Goal: Information Seeking & Learning: Learn about a topic

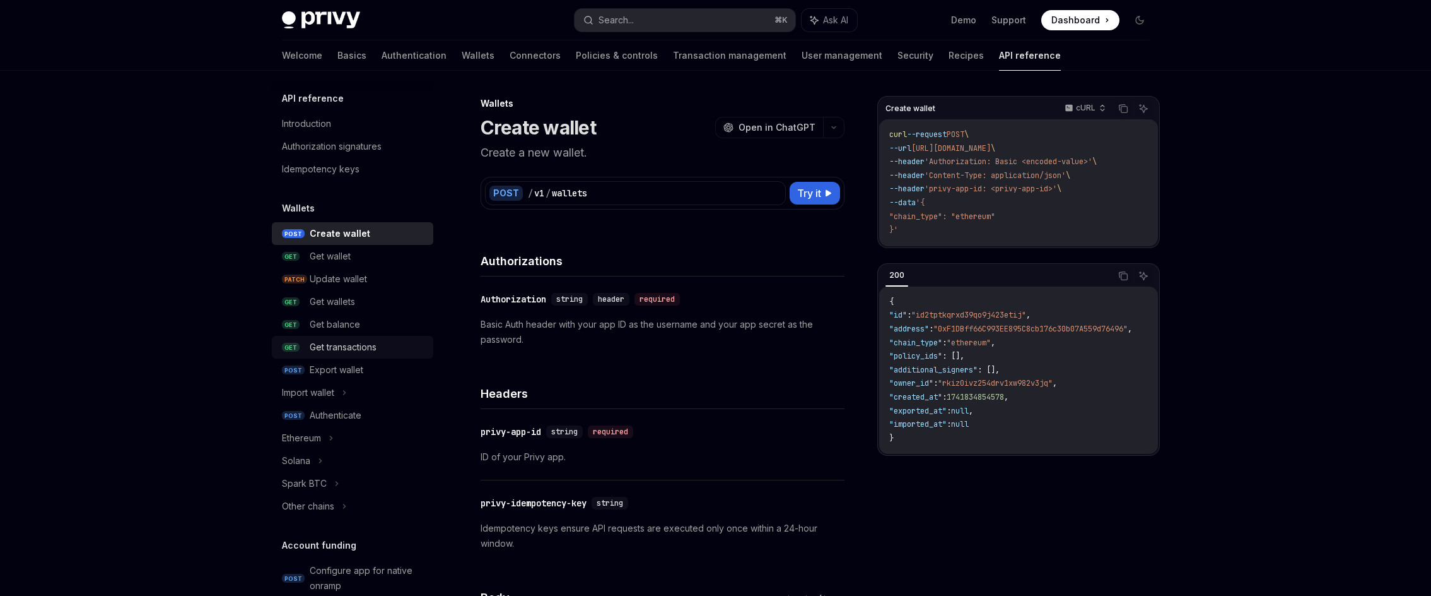
click at [351, 354] on div "Get transactions" at bounding box center [343, 346] width 67 height 15
type textarea "*"
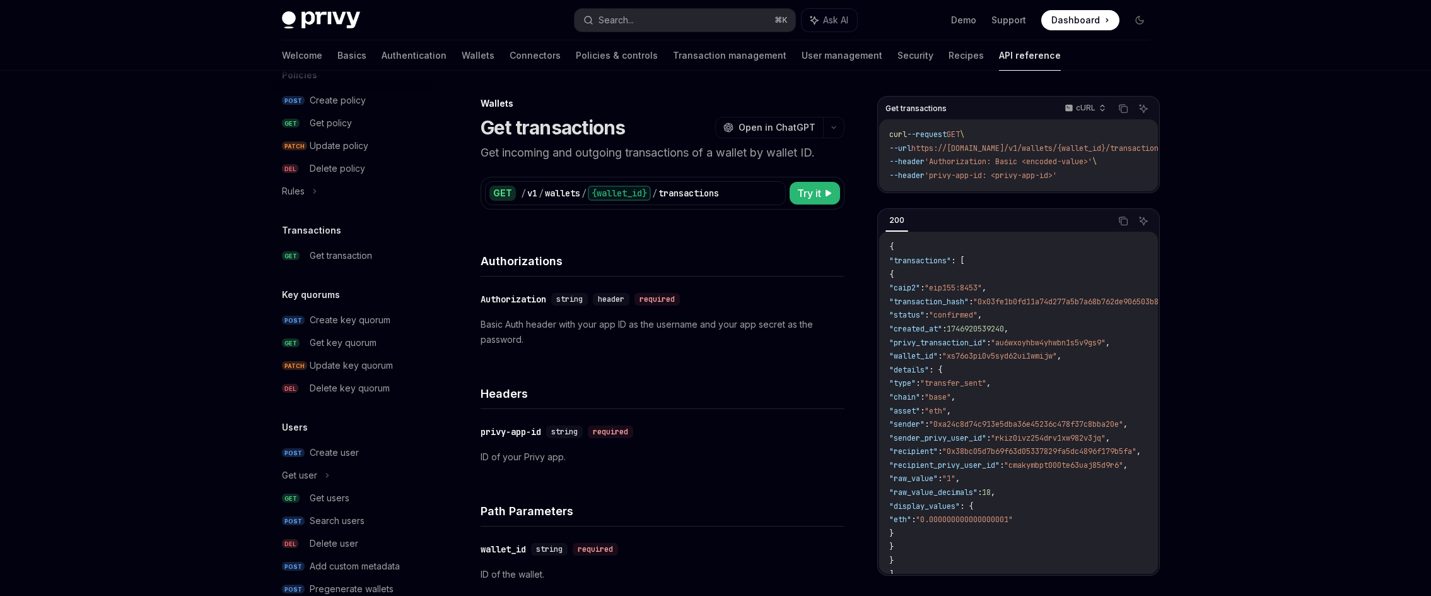
scroll to position [731, 0]
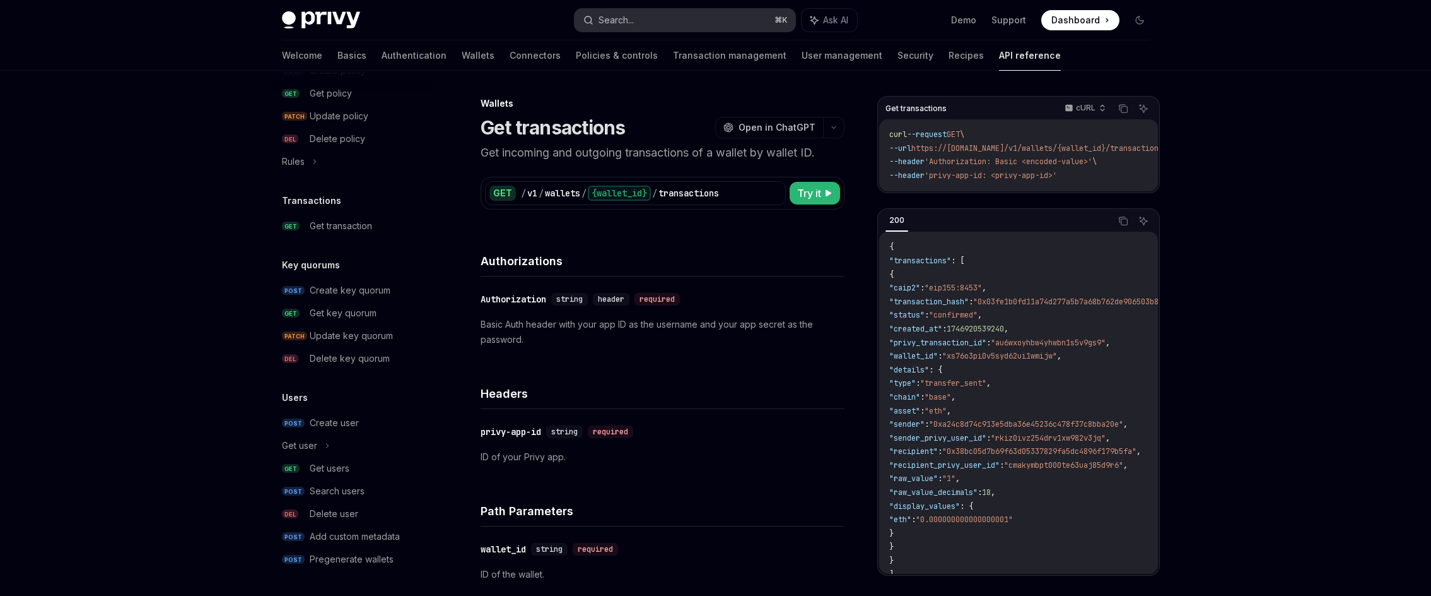
click at [697, 18] on button "Search... ⌘ K" at bounding box center [685, 20] width 221 height 23
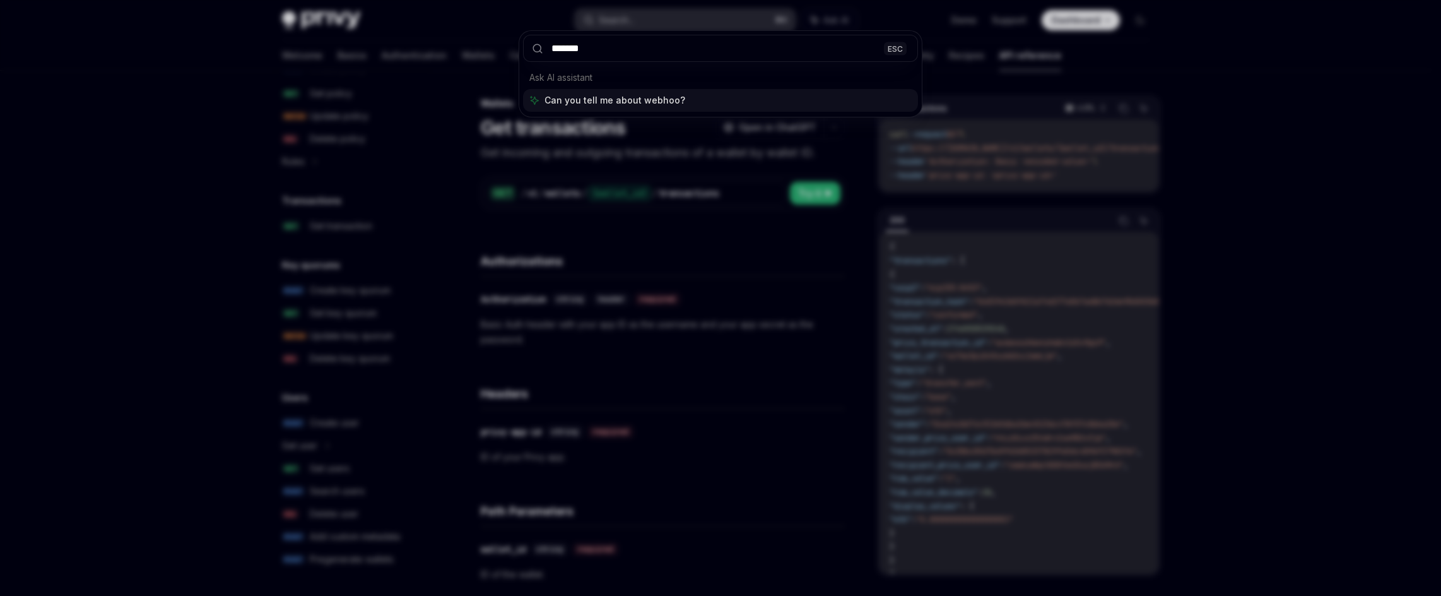
type input "********"
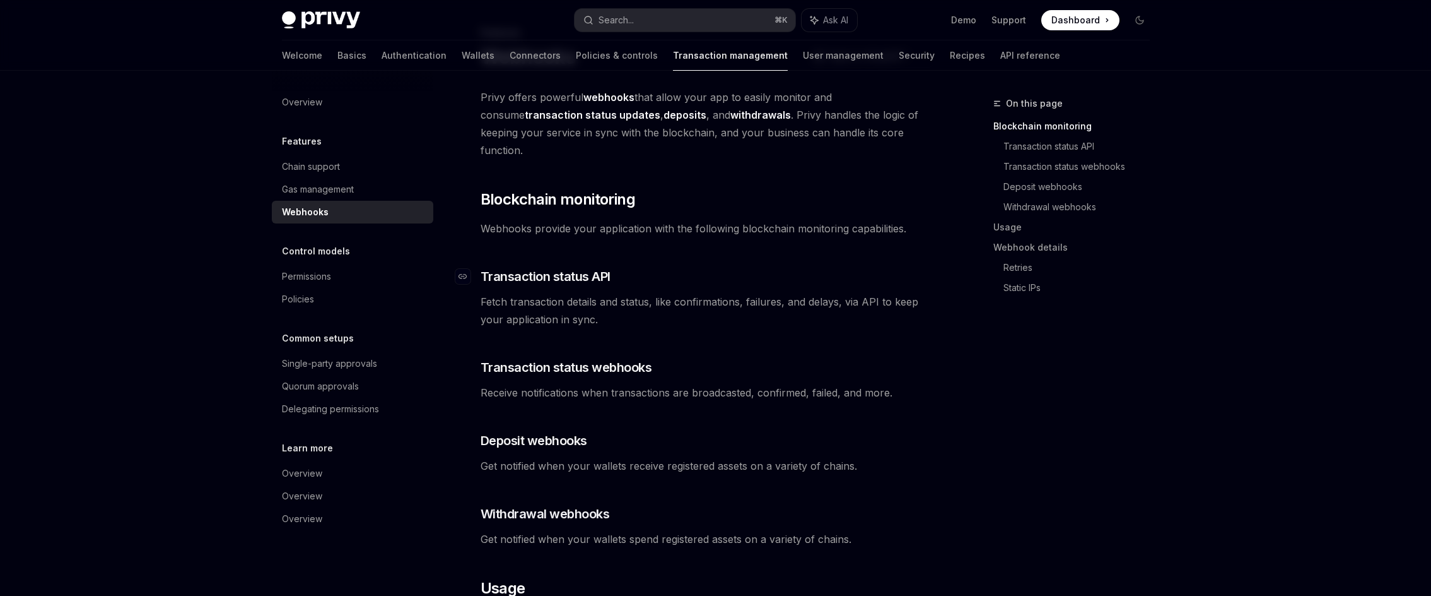
click at [585, 267] on span "Transaction status API" at bounding box center [546, 276] width 130 height 18
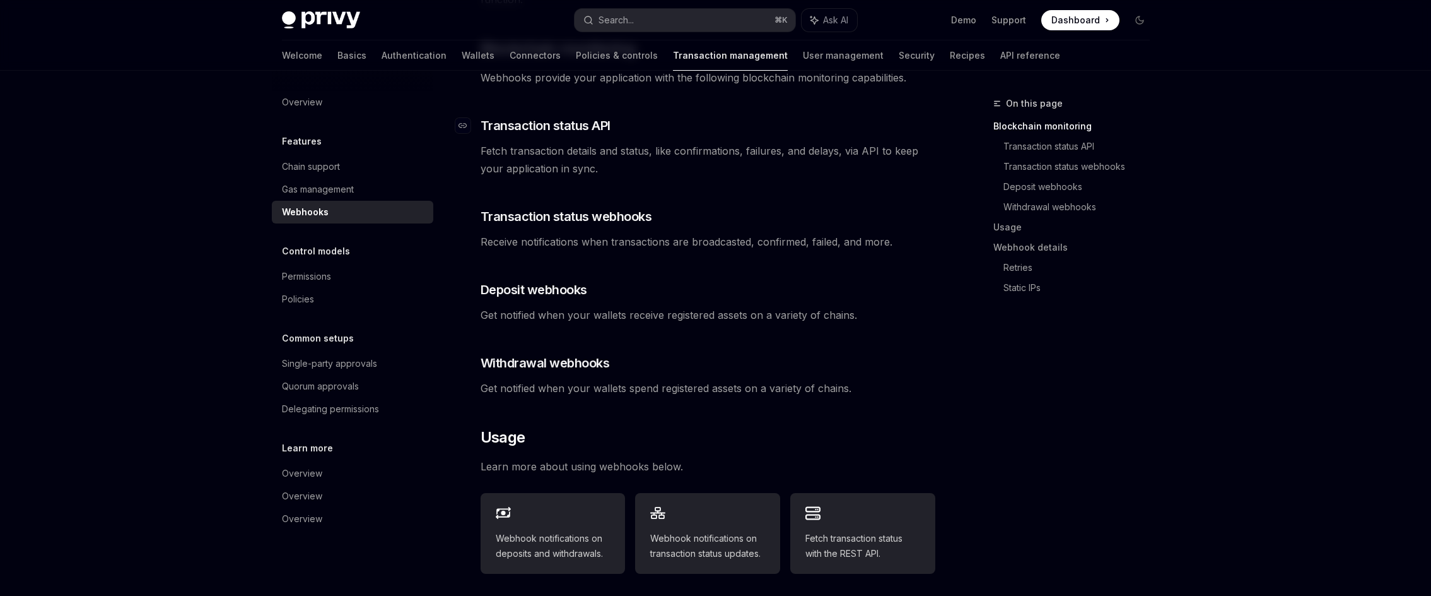
scroll to position [225, 0]
click at [1036, 250] on link "Webhook details" at bounding box center [1077, 247] width 167 height 20
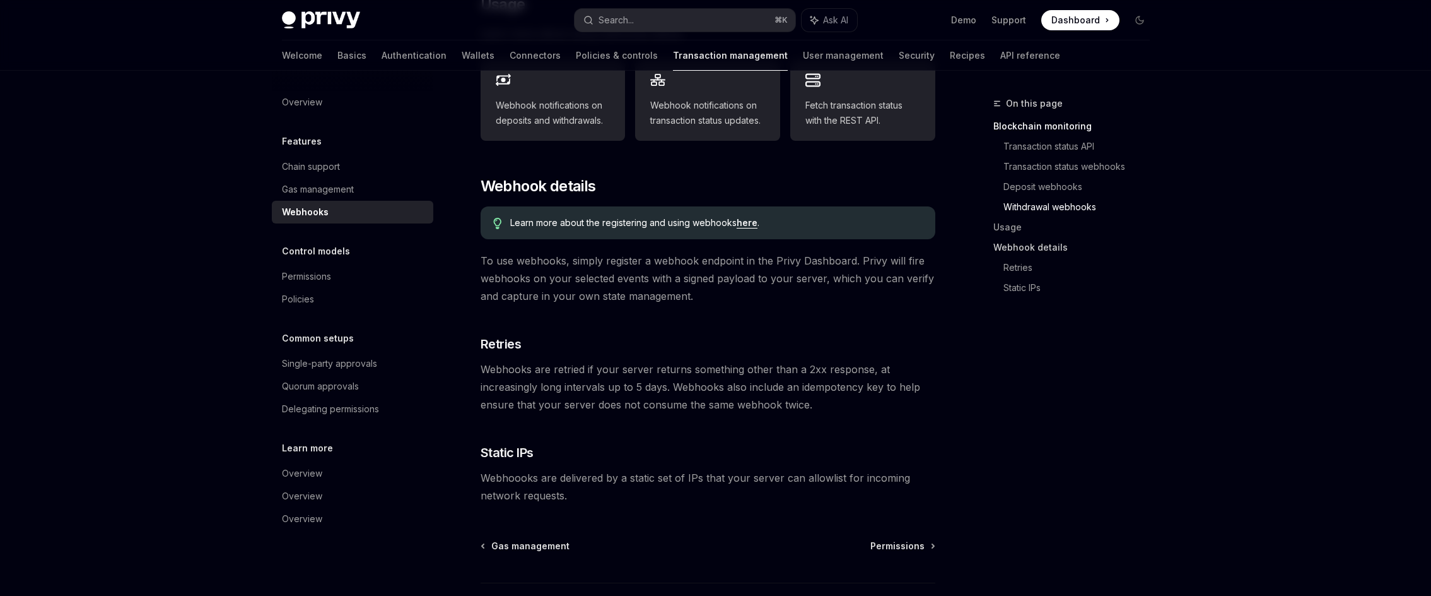
scroll to position [717, 0]
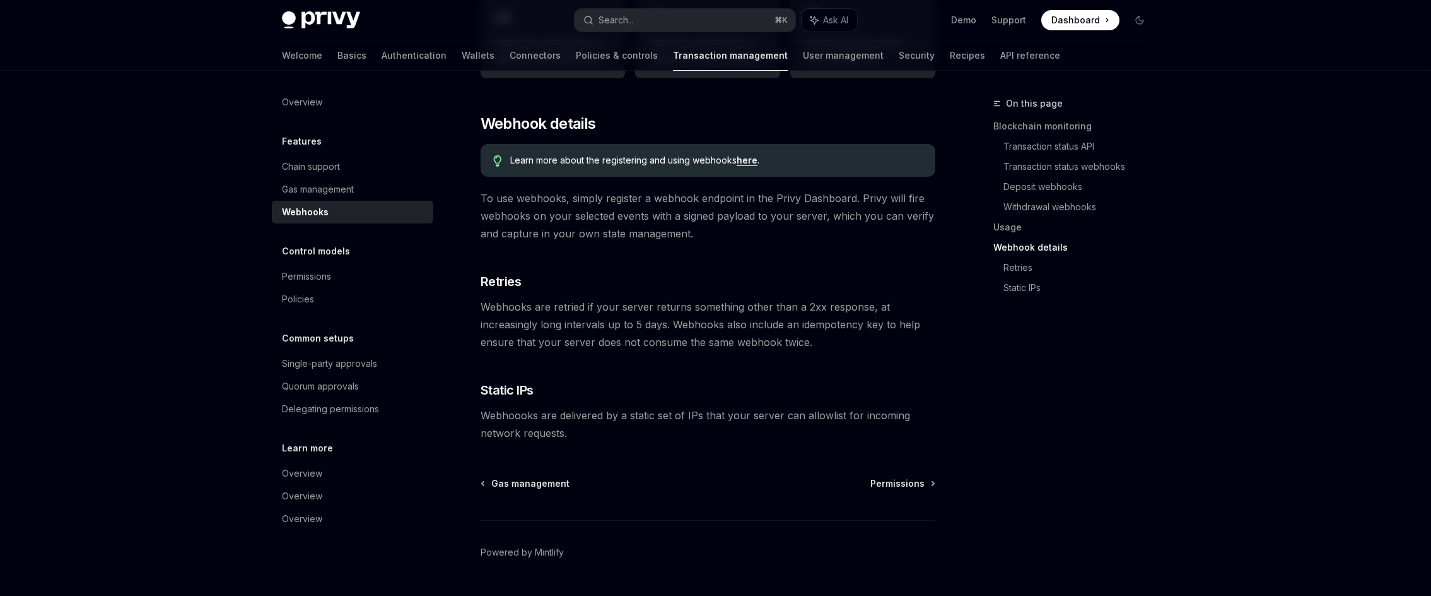
click at [741, 155] on link "here" at bounding box center [747, 160] width 21 height 11
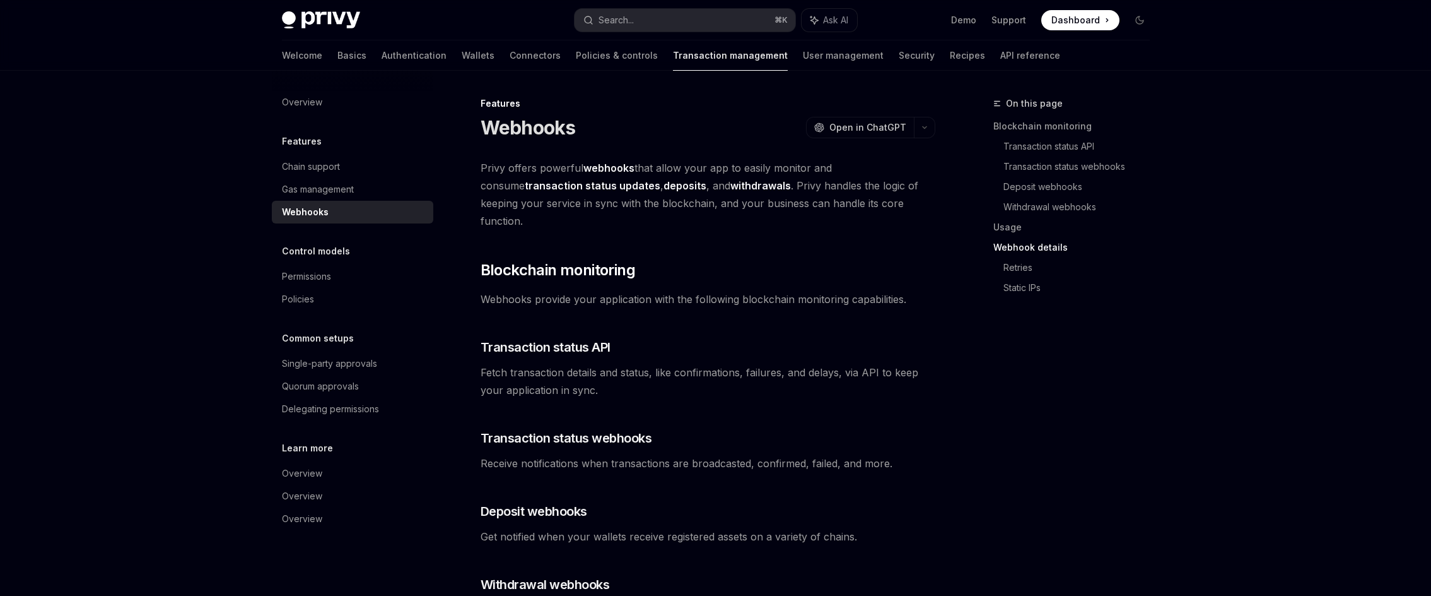
scroll to position [426, 0]
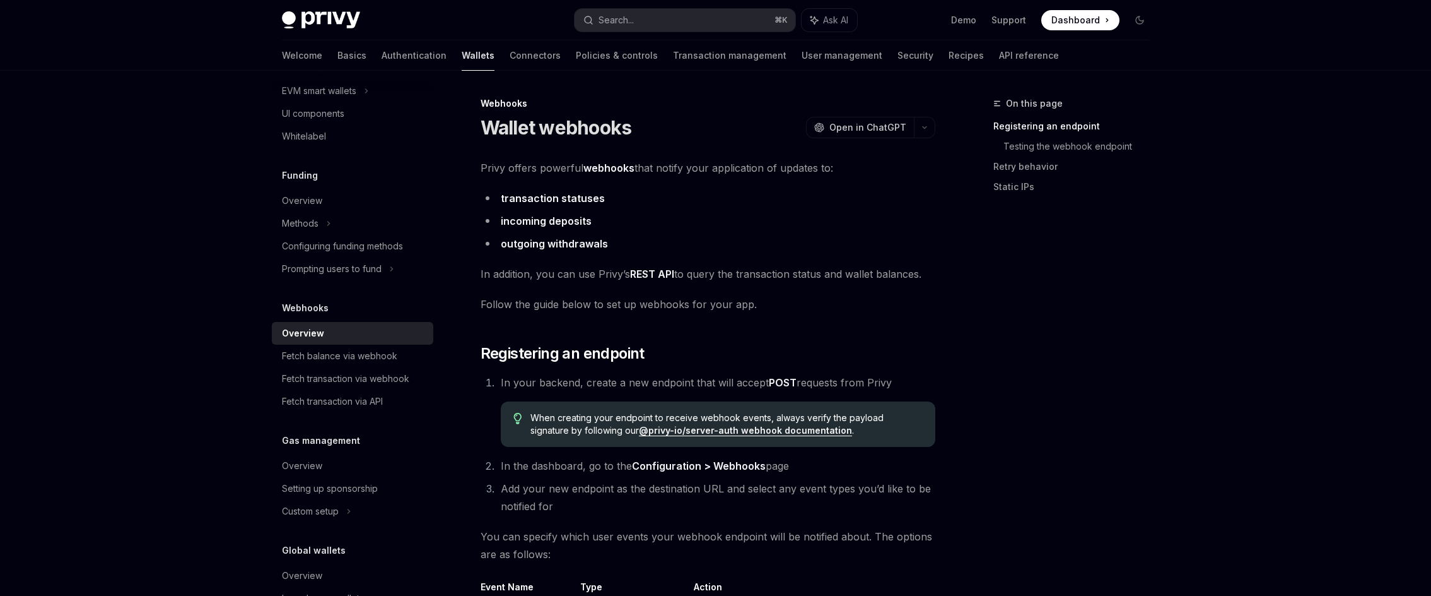
click at [560, 197] on link "transaction statuses" at bounding box center [553, 198] width 104 height 13
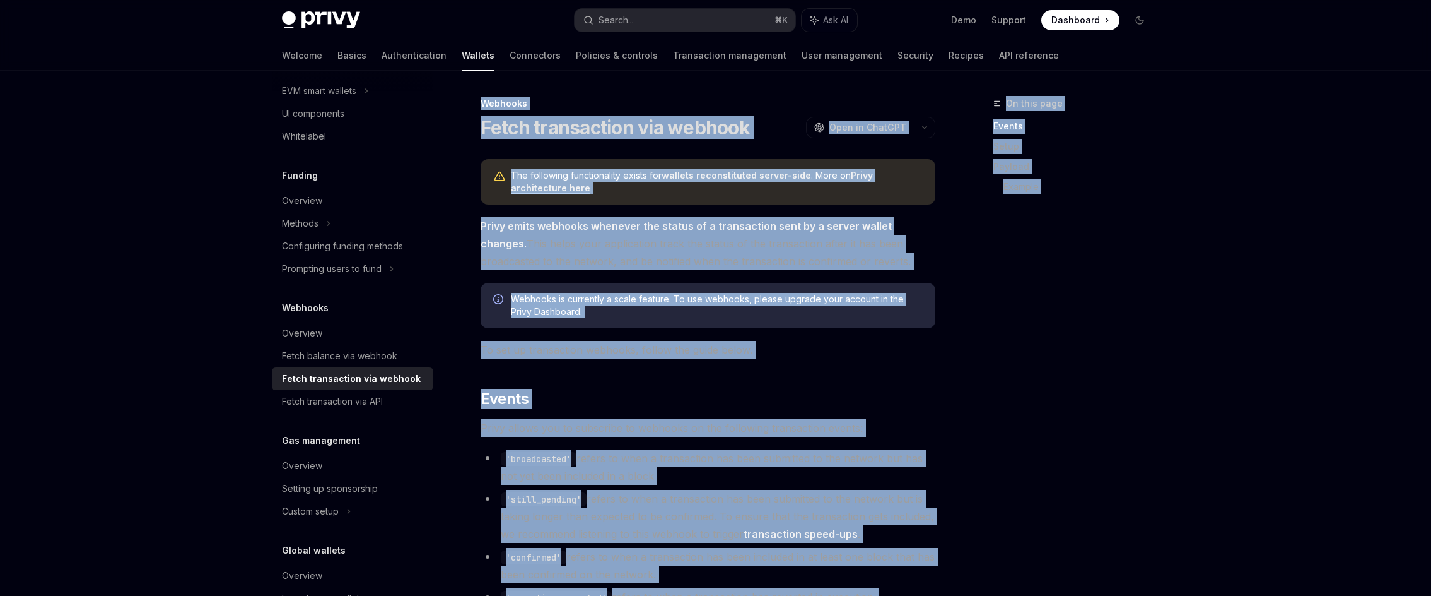
click at [560, 197] on div "The following functionality exists for wallets reconstituted server-side . More…" at bounding box center [708, 181] width 455 height 45
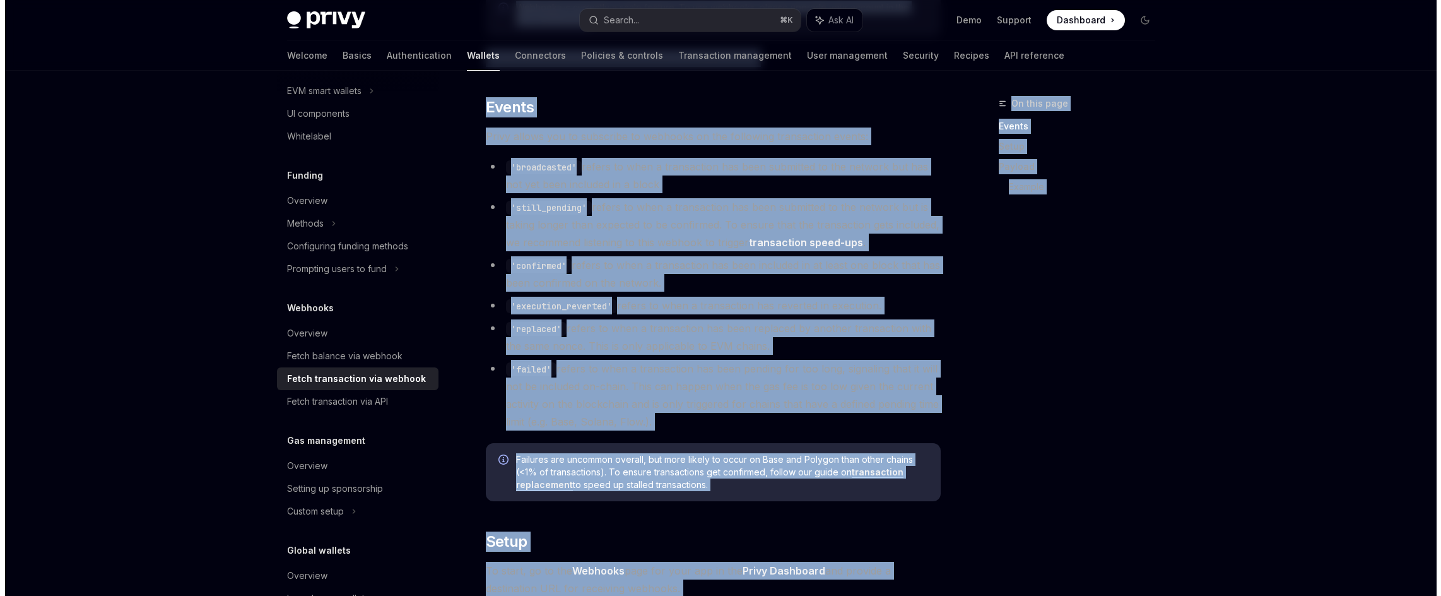
scroll to position [269, 0]
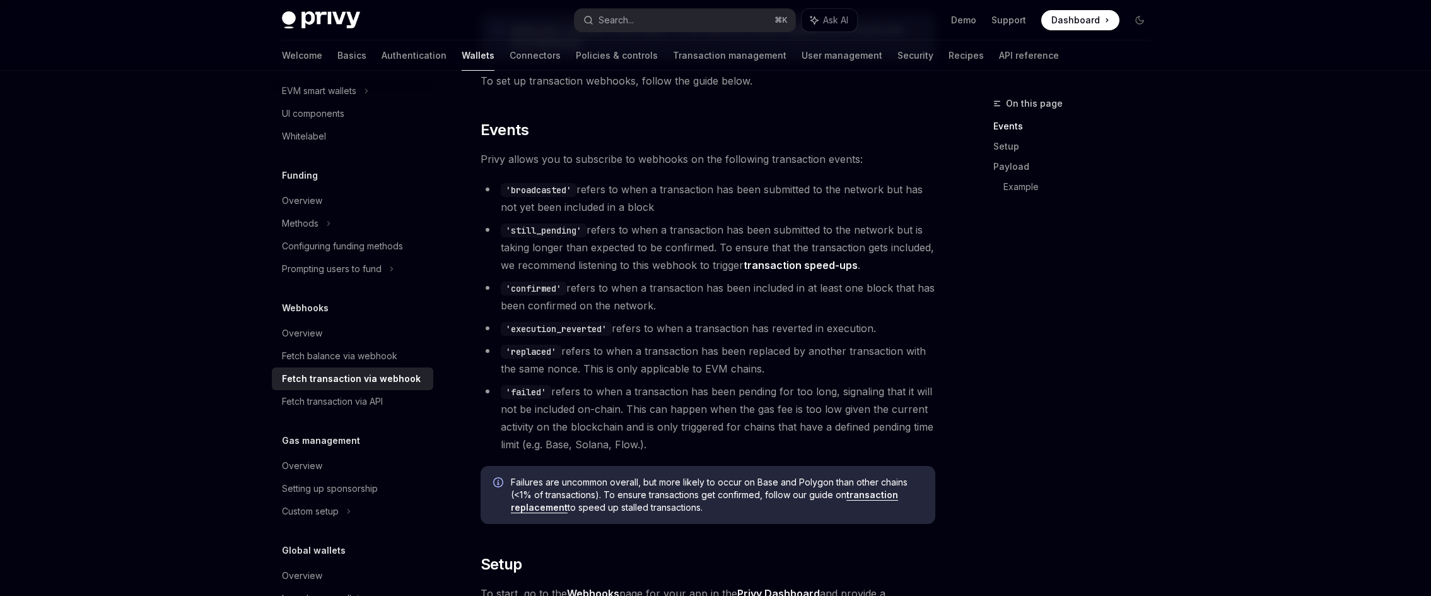
click at [541, 192] on code "'broadcasted'" at bounding box center [539, 190] width 76 height 14
type textarea "*"
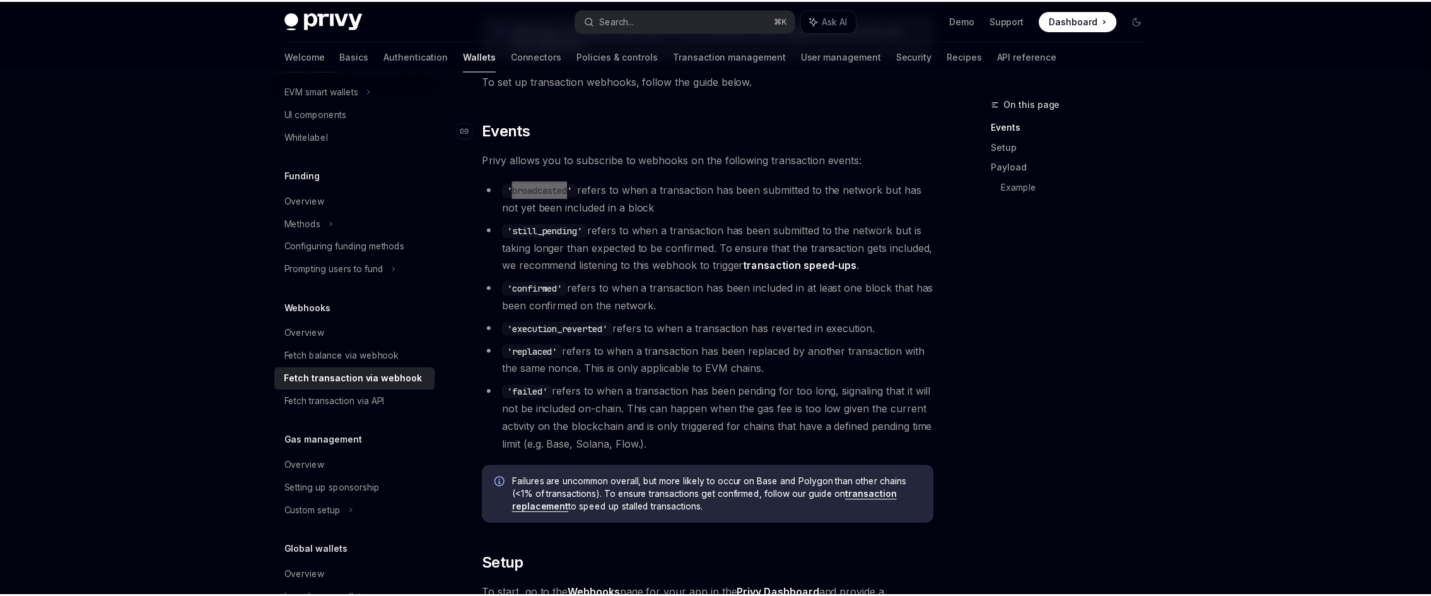
scroll to position [0, 0]
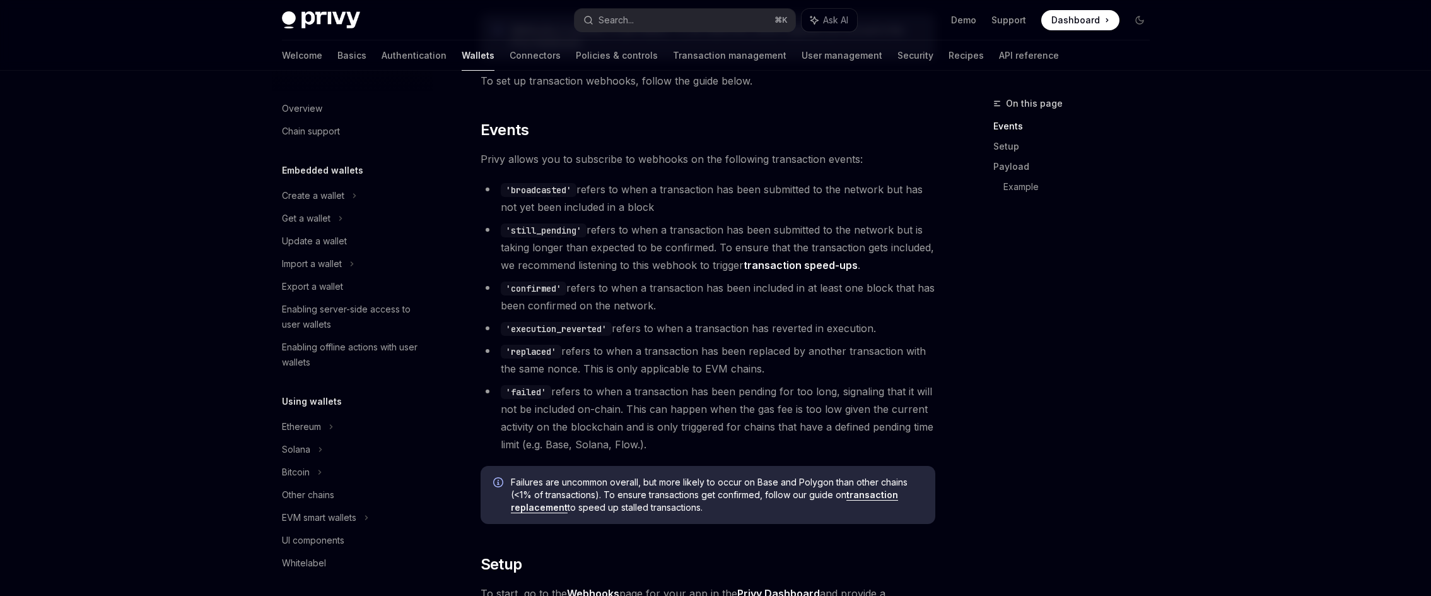
click at [585, 356] on li "'replaced' refers to when a transaction has been replaced by another transactio…" at bounding box center [708, 359] width 455 height 35
drag, startPoint x: 824, startPoint y: 365, endPoint x: 479, endPoint y: 331, distance: 346.8
copy ul "'execution_reverted' refers to when a transaction has reverted in execution. 'r…"
click at [677, 250] on li "'still_pending' refers to when a transaction has been submitted to the network …" at bounding box center [708, 247] width 455 height 53
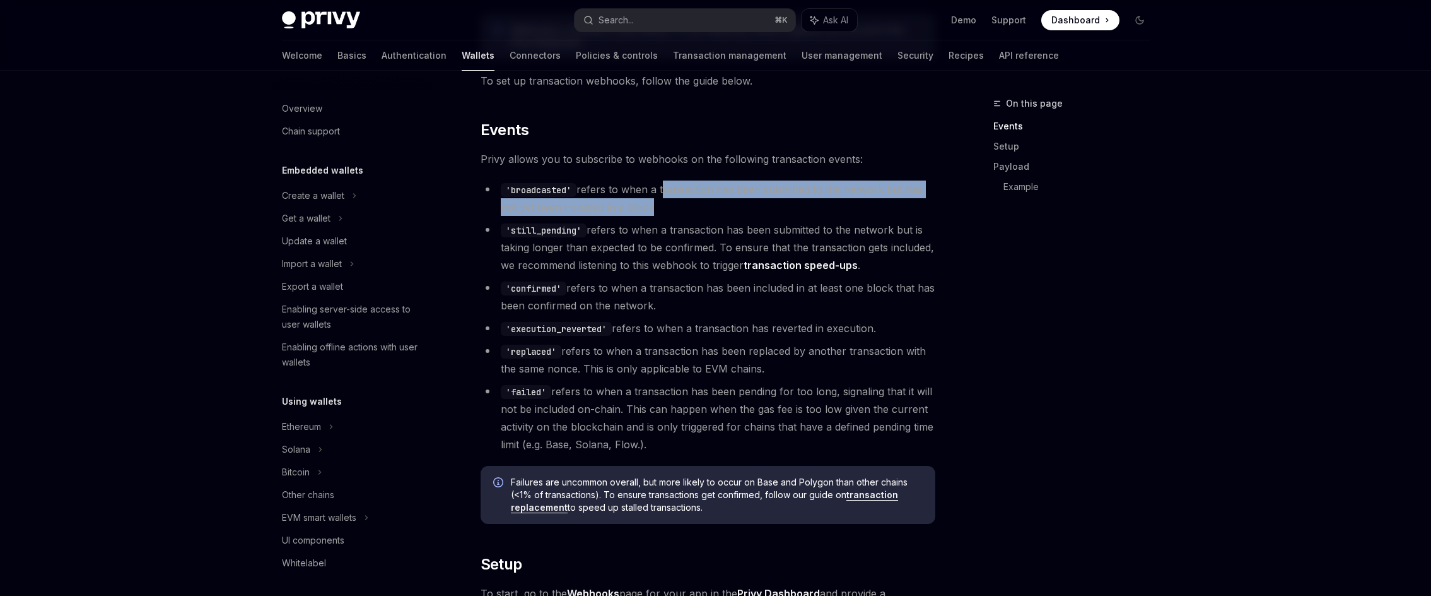
drag, startPoint x: 662, startPoint y: 188, endPoint x: 668, endPoint y: 216, distance: 28.3
click at [668, 216] on ul "'broadcasted' refers to when a transaction has been submitted to the network bu…" at bounding box center [708, 316] width 455 height 273
copy ul "transaction has been submitted to the network but has not yet been included in …"
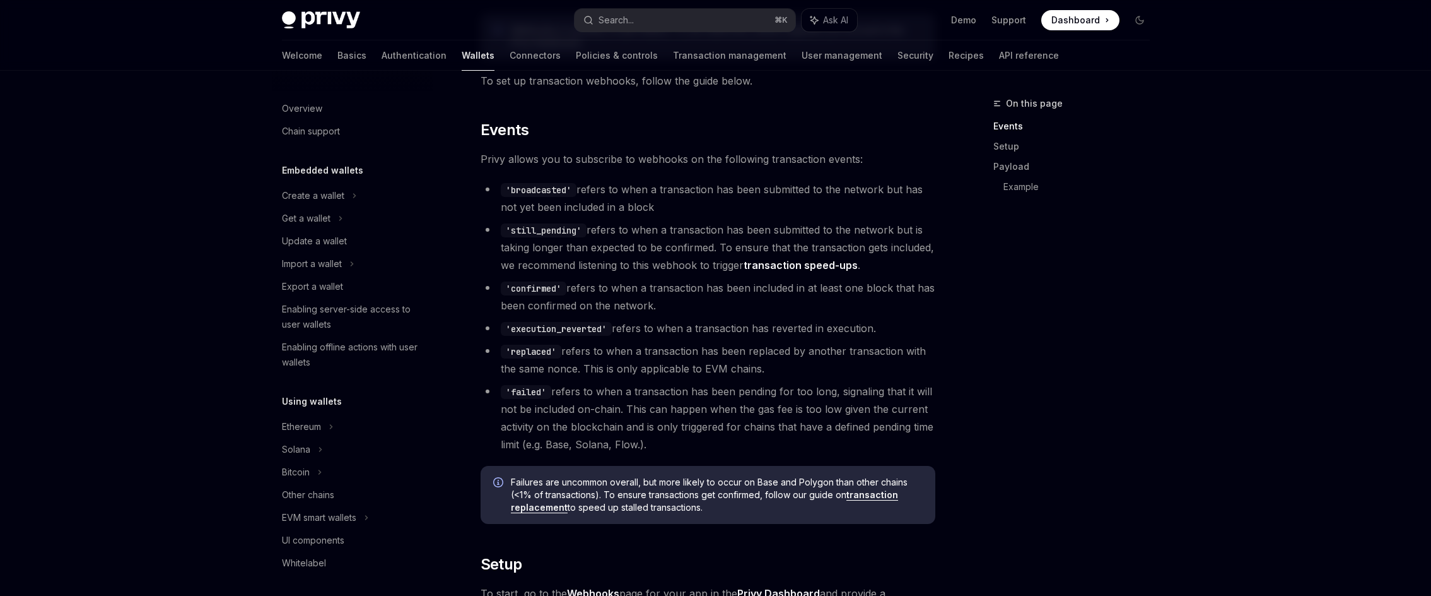
click at [626, 240] on li "'still_pending' refers to when a transaction has been submitted to the network …" at bounding box center [708, 247] width 455 height 53
drag, startPoint x: 672, startPoint y: 229, endPoint x: 707, endPoint y: 251, distance: 41.1
click at [708, 251] on li "'still_pending' refers to when a transaction has been submitted to the network …" at bounding box center [708, 247] width 455 height 53
click at [687, 247] on li "'still_pending' refers to when a transaction has been submitted to the network …" at bounding box center [708, 247] width 455 height 53
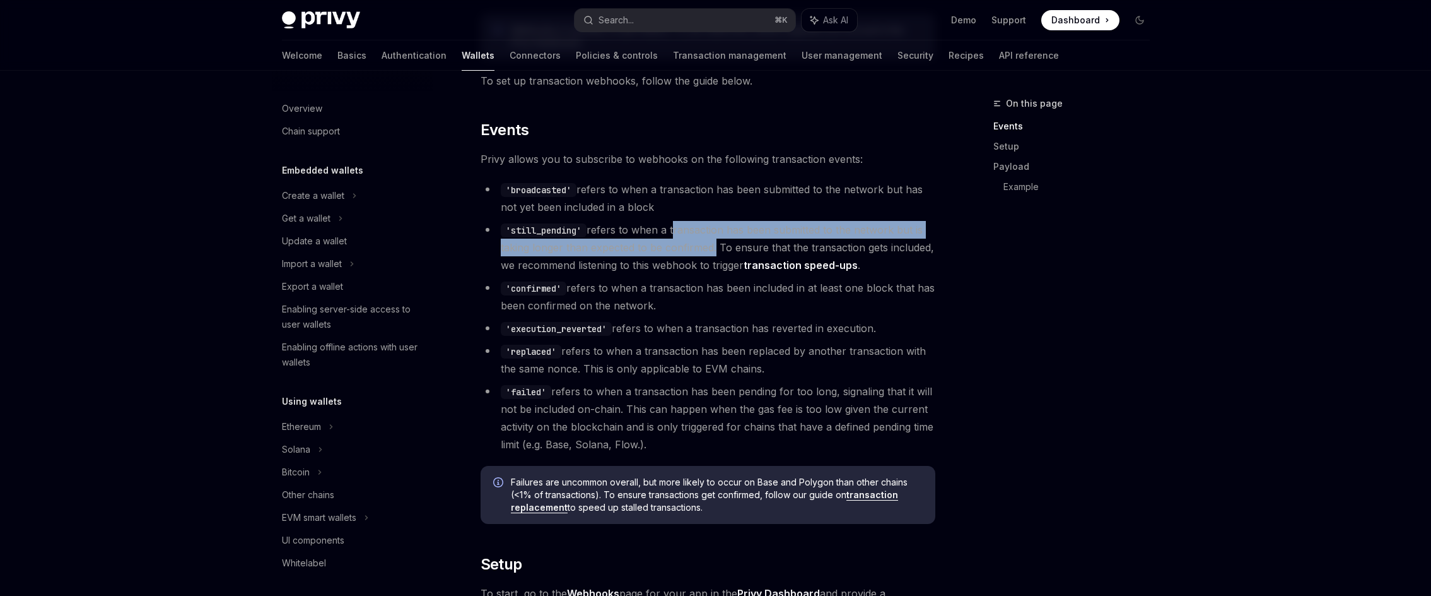
drag, startPoint x: 672, startPoint y: 228, endPoint x: 710, endPoint y: 240, distance: 39.7
click at [710, 240] on li "'still_pending' refers to when a transaction has been submitted to the network …" at bounding box center [708, 247] width 455 height 53
copy li "transaction has been submitted to the network but is taking longer than expecte…"
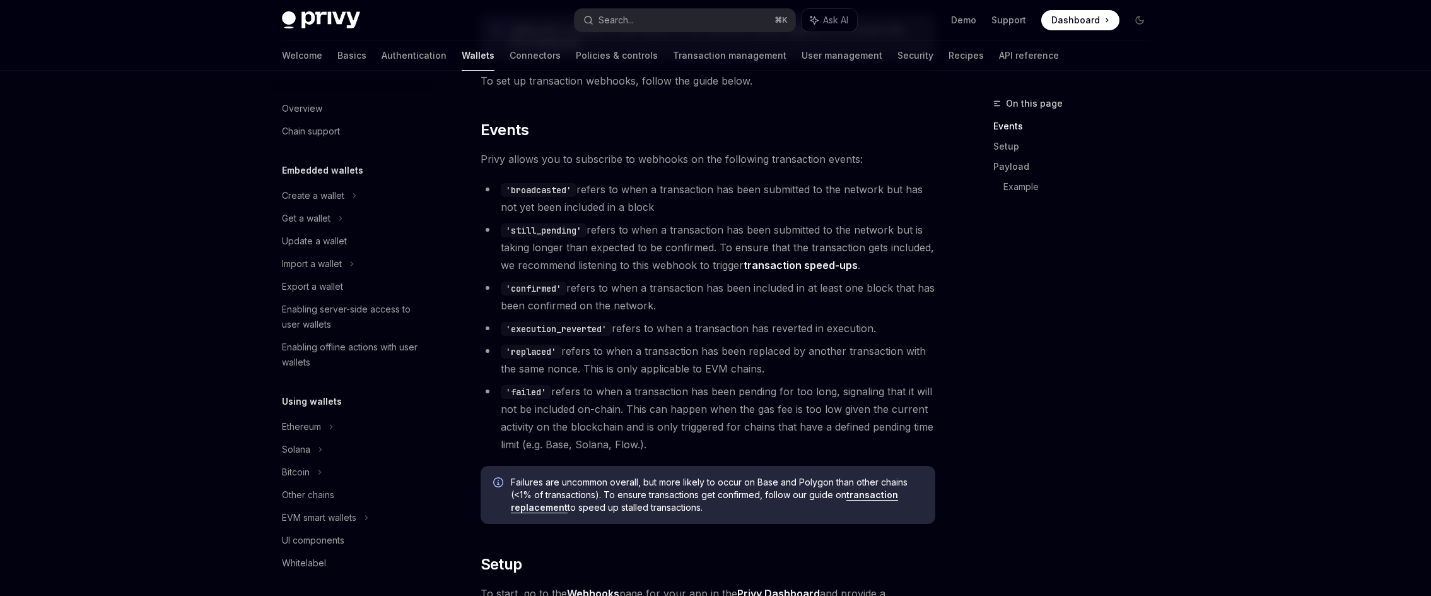
drag, startPoint x: 650, startPoint y: 288, endPoint x: 654, endPoint y: 303, distance: 15.0
click at [654, 303] on li "'confirmed' refers to when a transaction has been included in at least one bloc…" at bounding box center [708, 296] width 455 height 35
drag, startPoint x: 659, startPoint y: 308, endPoint x: 653, endPoint y: 289, distance: 20.5
click at [653, 289] on li "'confirmed' refers to when a transaction has been included in at least one bloc…" at bounding box center [708, 296] width 455 height 35
copy li "transaction has been included in at least one block that has been confirmed on …"
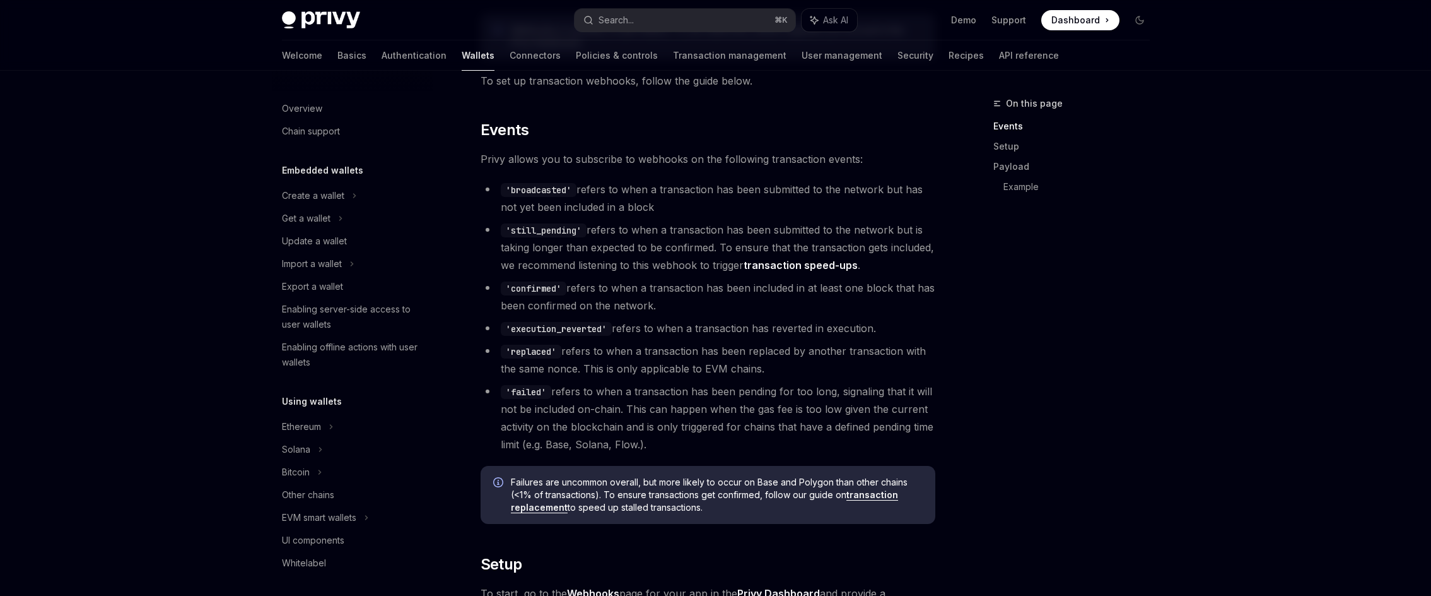
drag, startPoint x: 701, startPoint y: 326, endPoint x: 886, endPoint y: 326, distance: 184.8
click at [886, 326] on li "'execution_reverted' refers to when a transaction has reverted in execution." at bounding box center [708, 328] width 455 height 18
copy li "transaction has reverted in execution."
click at [688, 367] on li "'replaced' refers to when a transaction has been replaced by another transactio…" at bounding box center [708, 359] width 455 height 35
drag, startPoint x: 647, startPoint y: 349, endPoint x: 780, endPoint y: 361, distance: 133.1
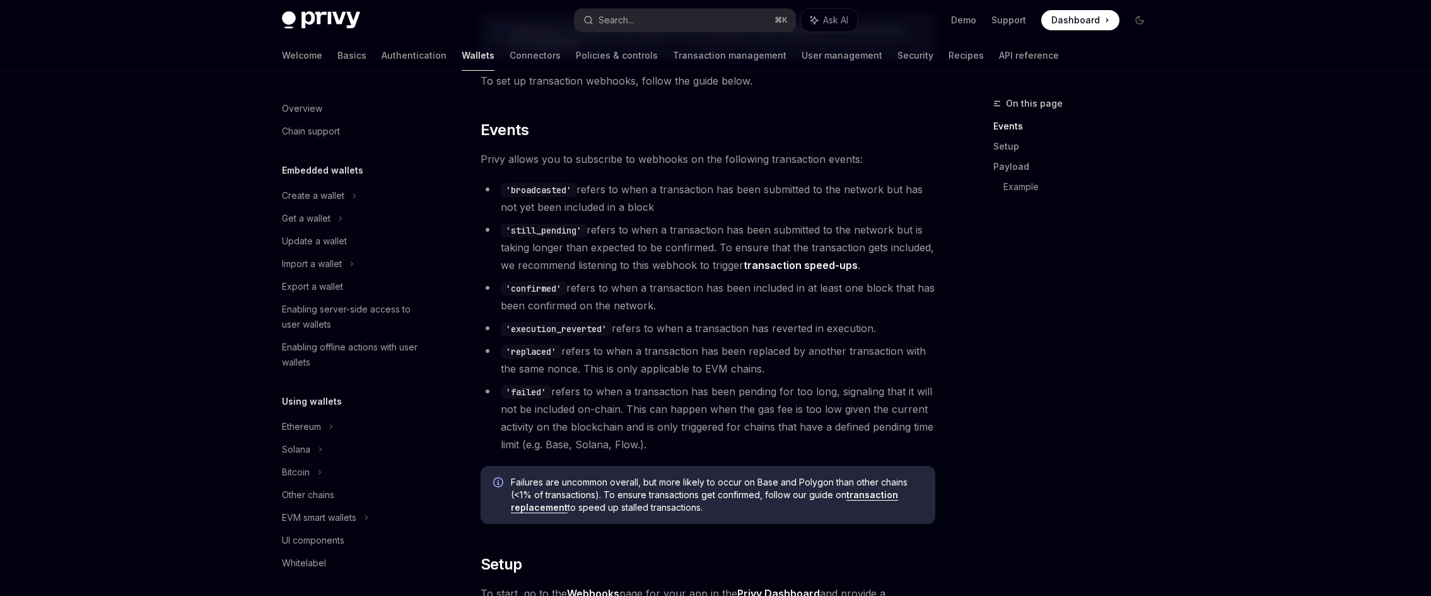
click at [780, 361] on li "'replaced' refers to when a transaction has been replaced by another transactio…" at bounding box center [708, 359] width 455 height 35
copy li "transaction has been replaced by another transaction with the same nonce. This …"
click at [597, 387] on li "'failed' refers to when a transaction has been pending for too long, signaling …" at bounding box center [708, 417] width 455 height 71
drag, startPoint x: 636, startPoint y: 393, endPoint x: 662, endPoint y: 447, distance: 59.8
click at [662, 447] on li "'failed' refers to when a transaction has been pending for too long, signaling …" at bounding box center [708, 417] width 455 height 71
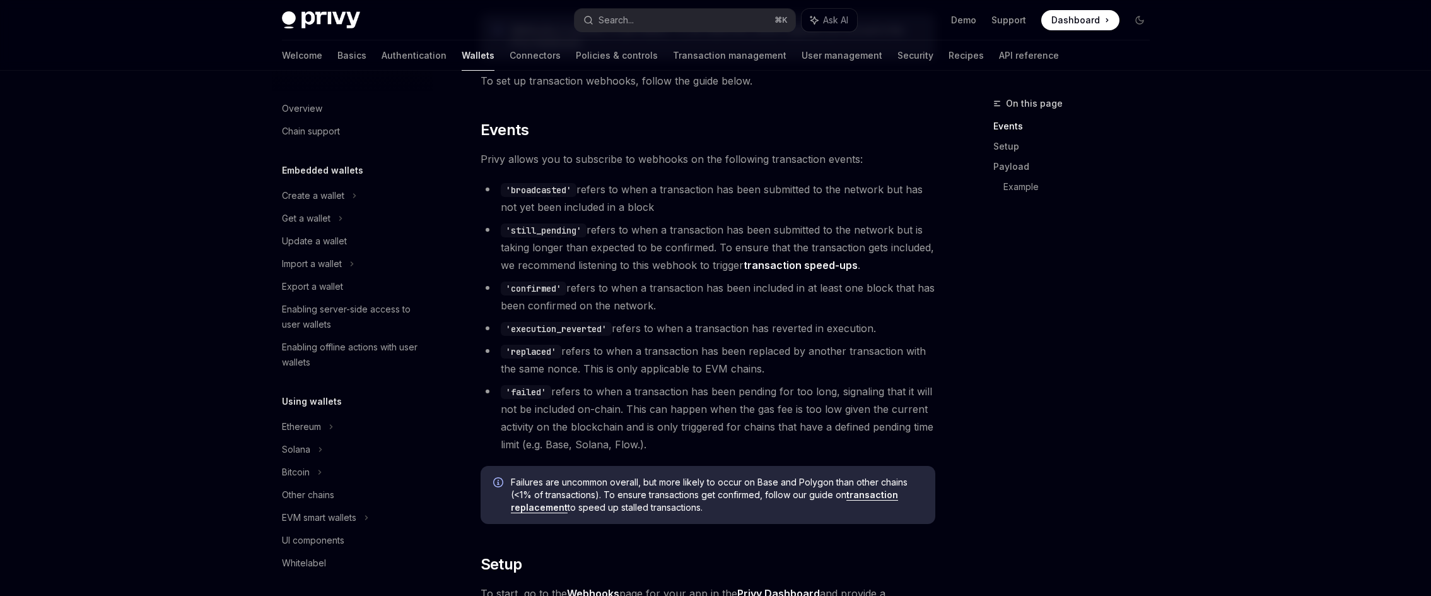
copy li "transaction has been pending for too long, signaling that it will not be includ…"
click at [639, 399] on li "'failed' refers to when a transaction has been pending for too long, signaling …" at bounding box center [708, 417] width 455 height 71
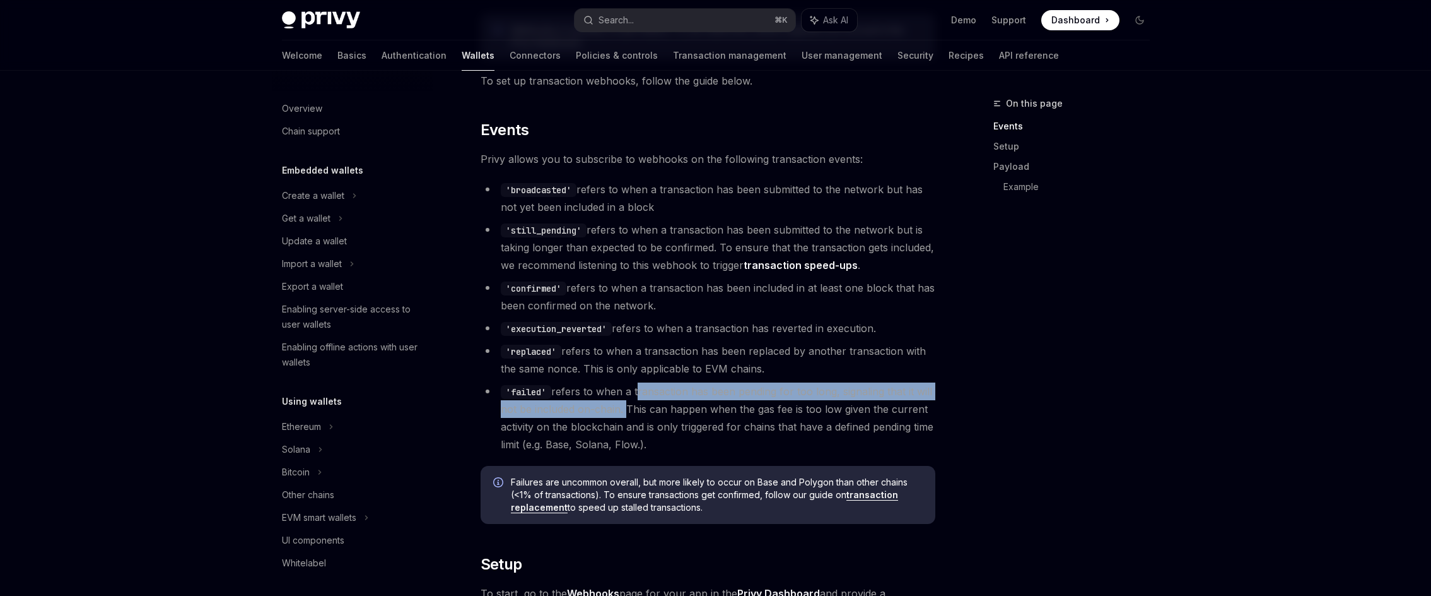
drag, startPoint x: 638, startPoint y: 393, endPoint x: 623, endPoint y: 411, distance: 23.7
click at [623, 411] on li "'failed' refers to when a transaction has been pending for too long, signaling …" at bounding box center [708, 417] width 455 height 71
copy li "transaction has been pending for too long, signaling that it will not be includ…"
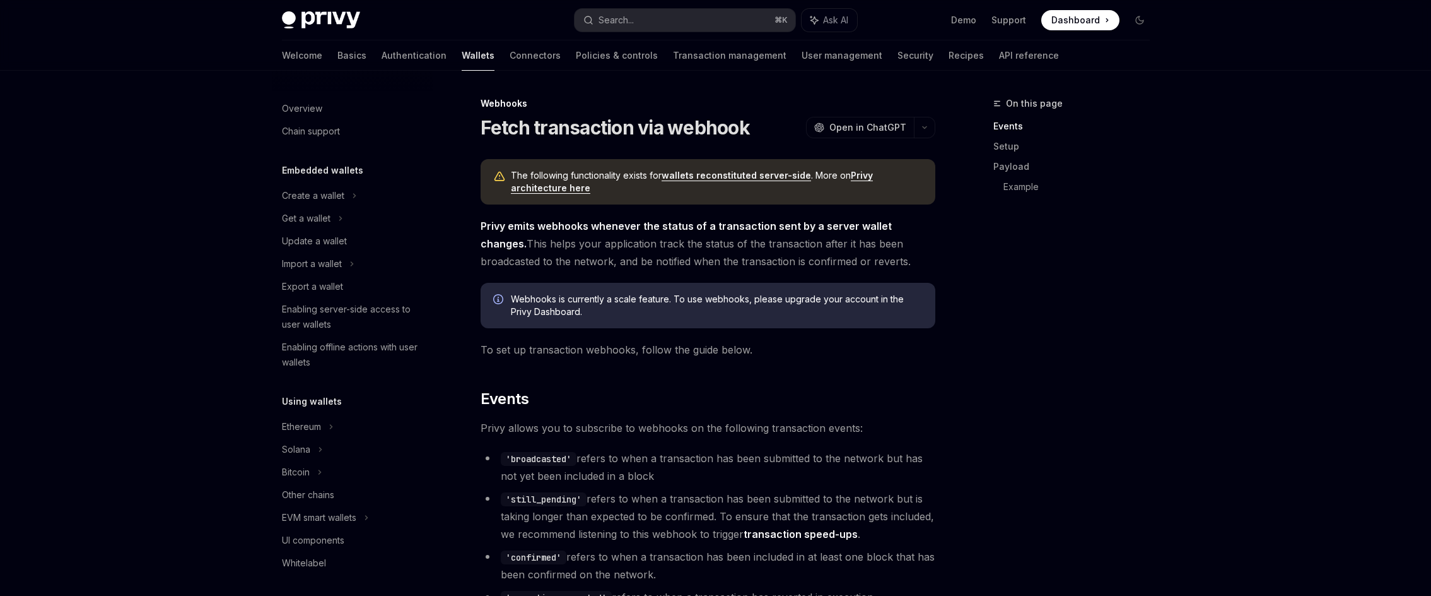
scroll to position [472, 0]
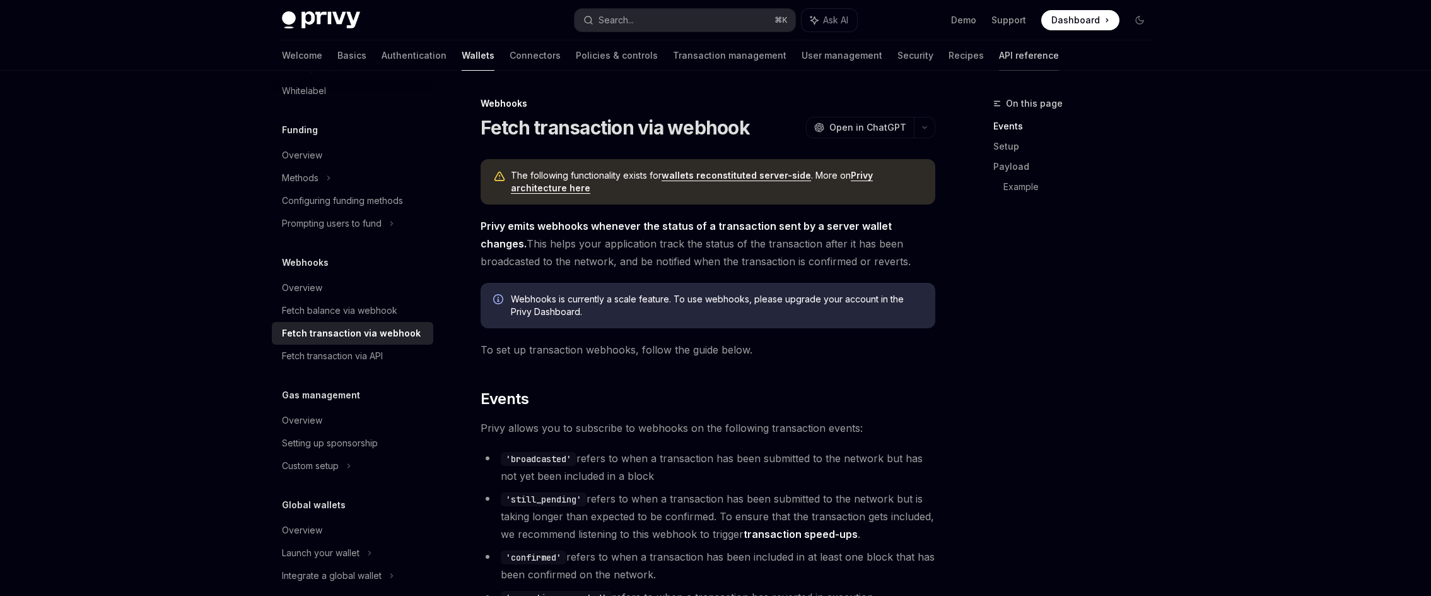
click at [999, 50] on link "API reference" at bounding box center [1029, 55] width 60 height 30
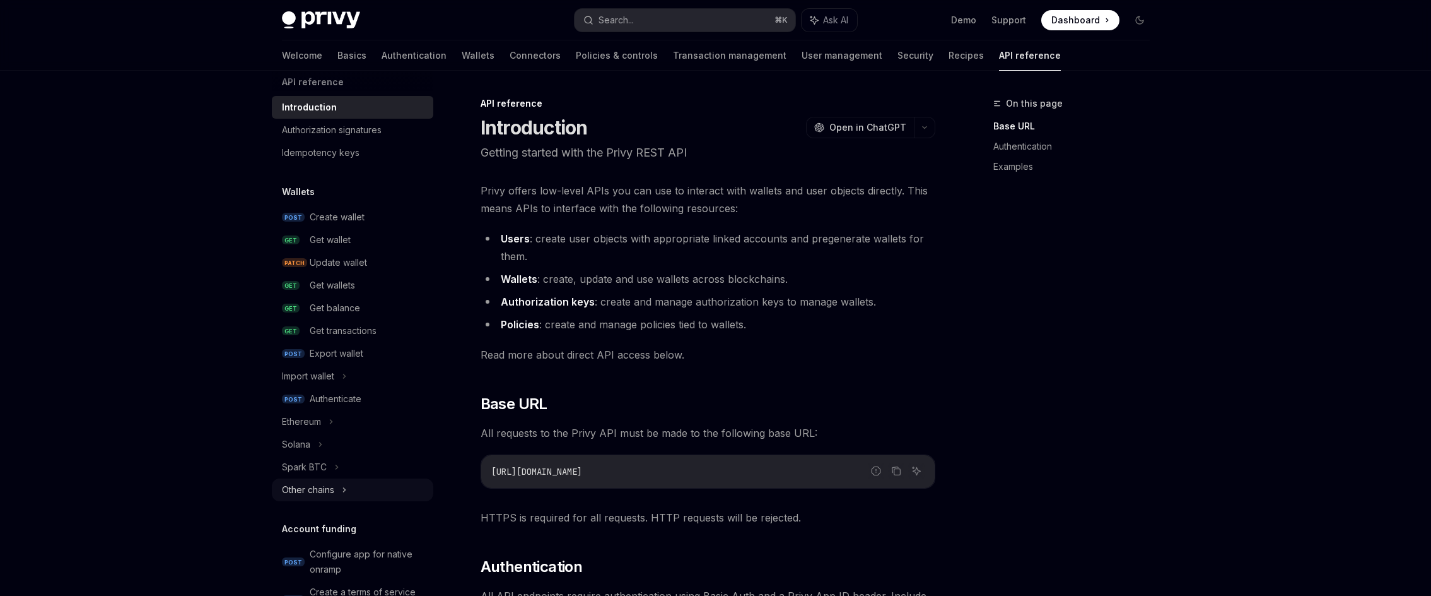
scroll to position [85, 0]
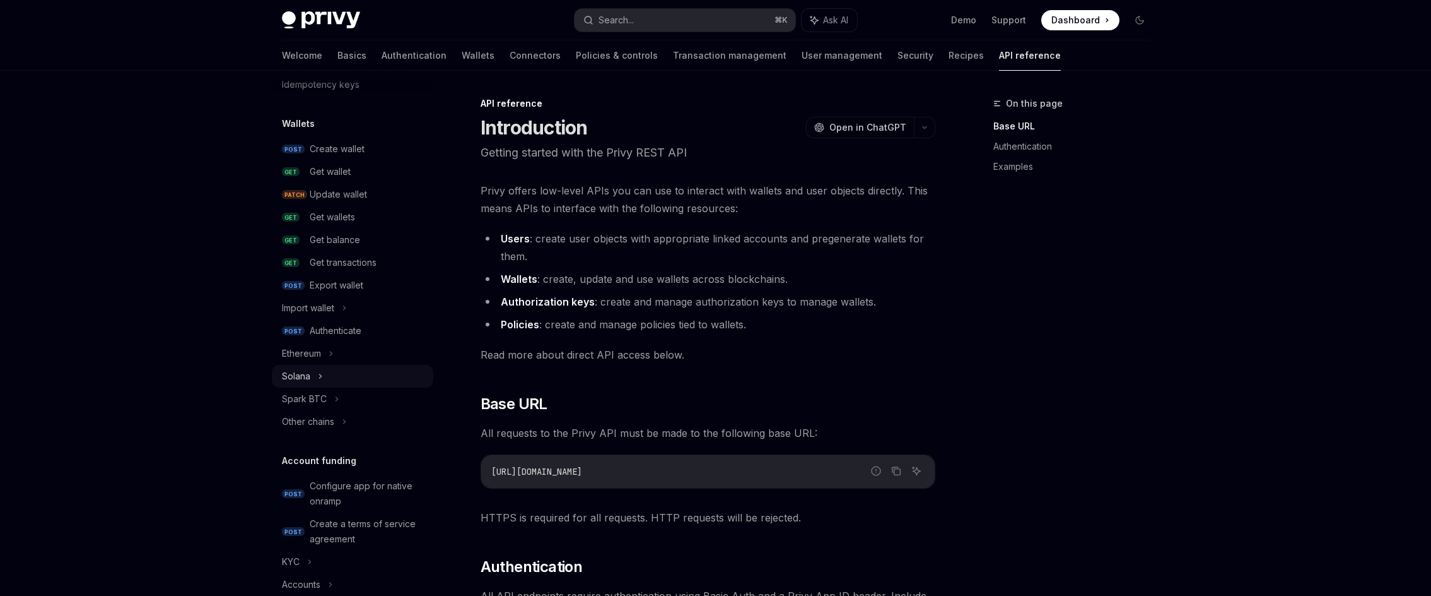
click at [305, 382] on div "Solana" at bounding box center [296, 375] width 28 height 15
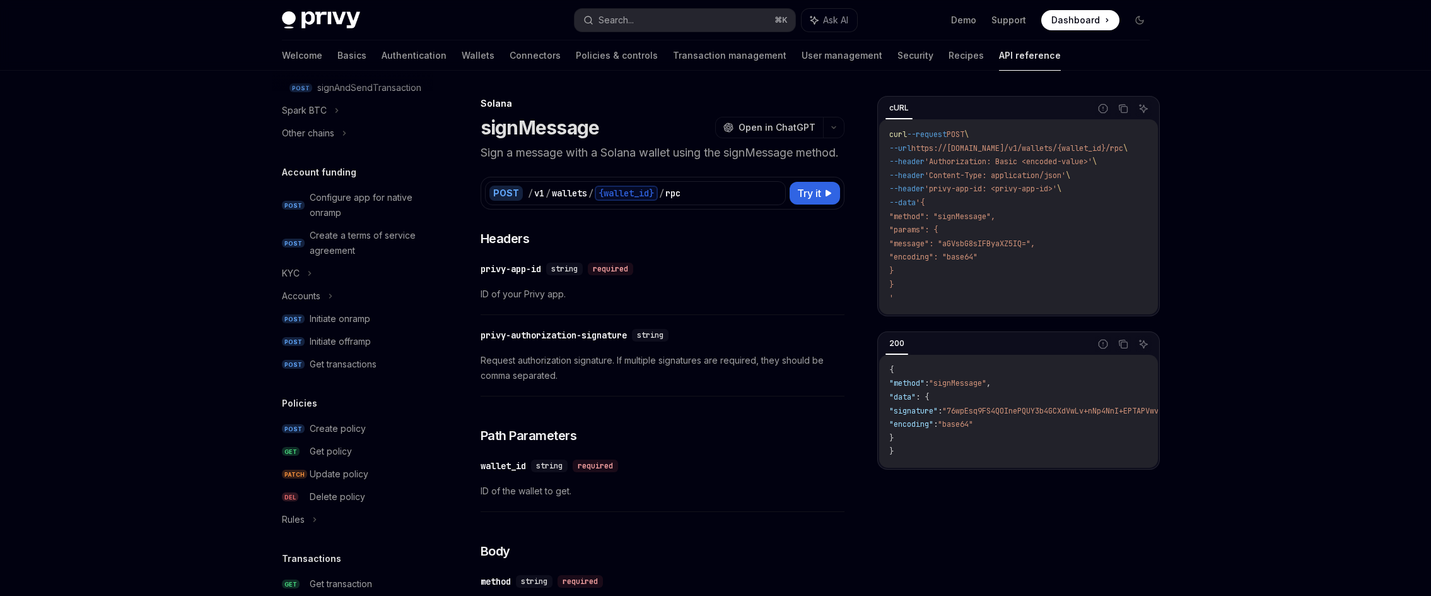
scroll to position [627, 0]
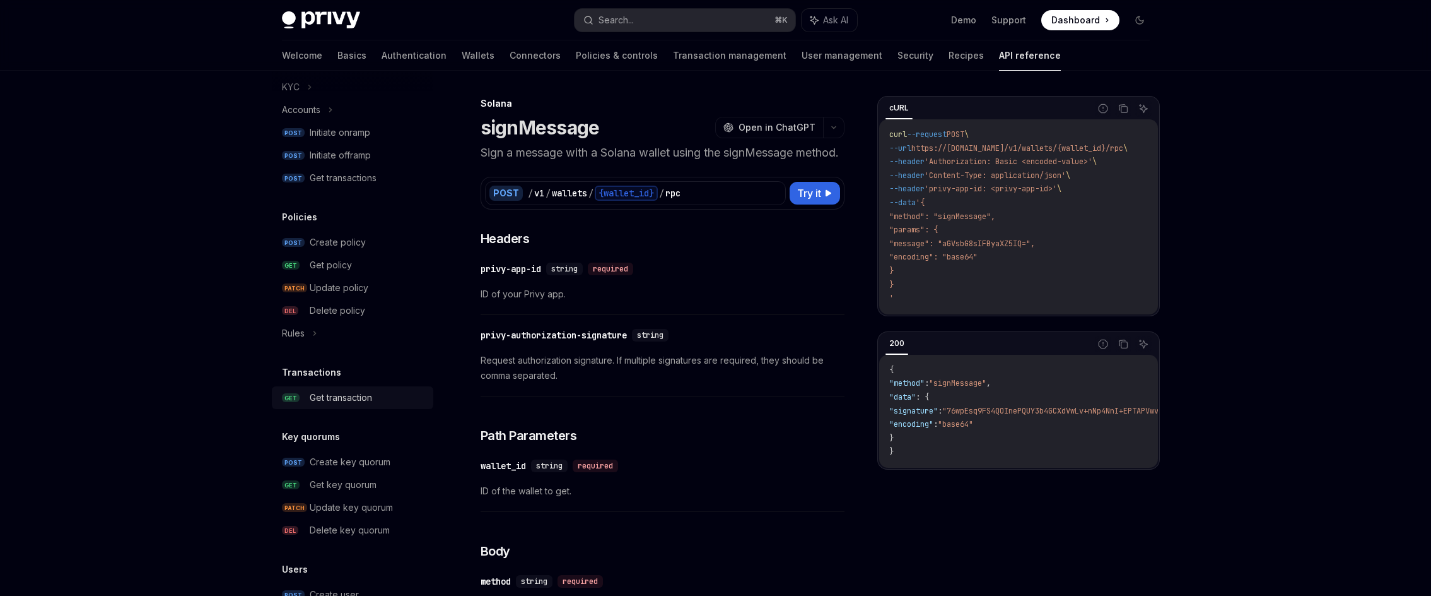
click at [324, 397] on div "Get transaction" at bounding box center [341, 397] width 62 height 15
type textarea "*"
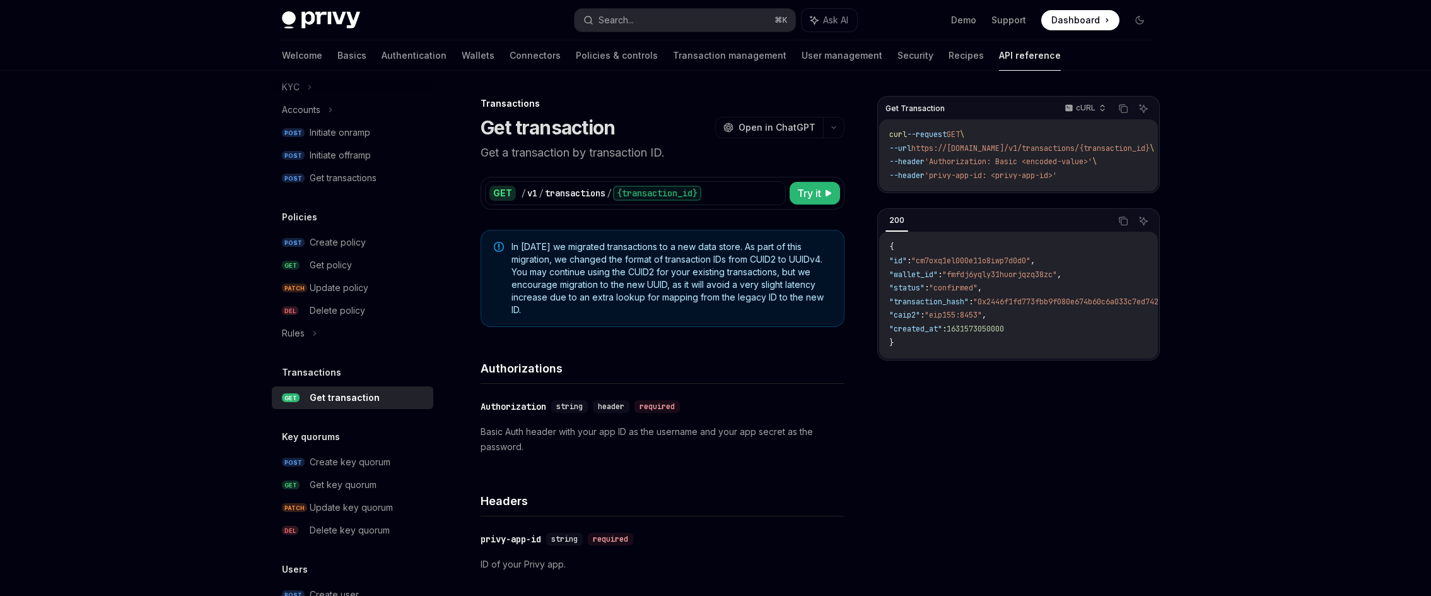
drag, startPoint x: 609, startPoint y: 244, endPoint x: 611, endPoint y: 304, distance: 59.9
click at [611, 304] on span "In August 2025 we migrated transactions to a new data store. As part of this mi…" at bounding box center [672, 278] width 320 height 76
drag, startPoint x: 497, startPoint y: 423, endPoint x: 607, endPoint y: 443, distance: 111.6
click at [607, 443] on div "​ Authorization string header required Basic Auth header with your app ID as th…" at bounding box center [663, 427] width 364 height 86
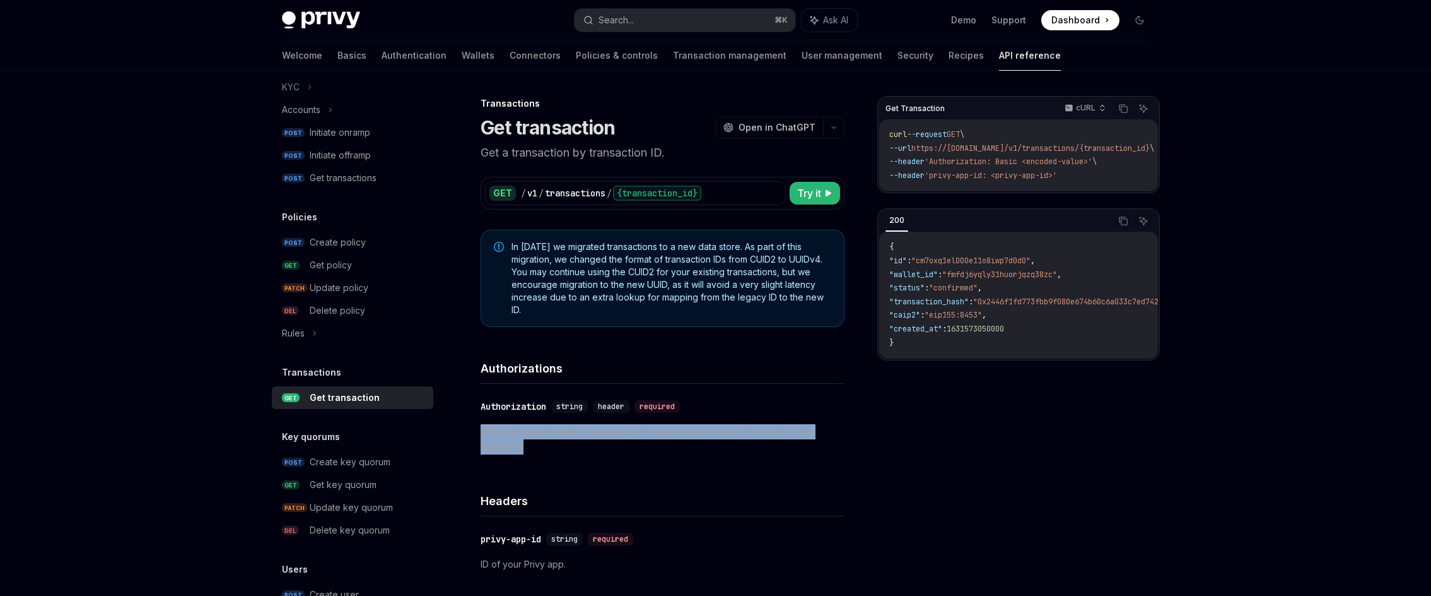
click at [607, 443] on p "Basic Auth header with your app ID as the username and your app secret as the p…" at bounding box center [663, 439] width 364 height 30
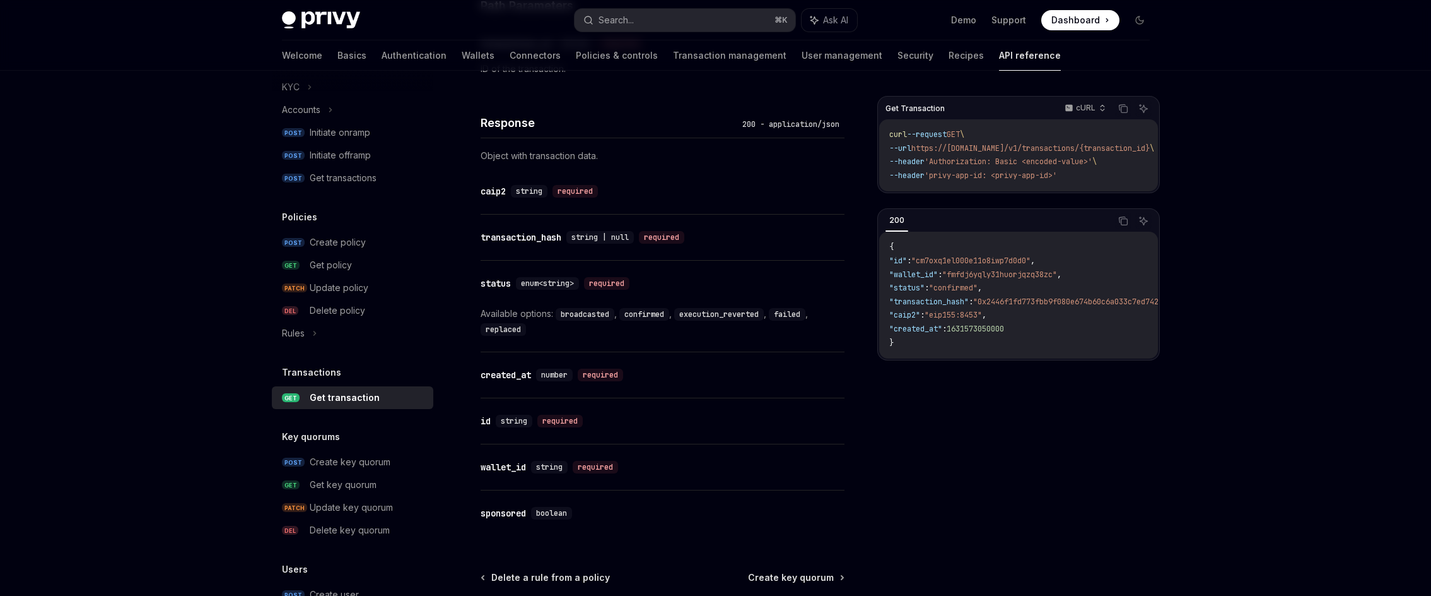
scroll to position [620, 0]
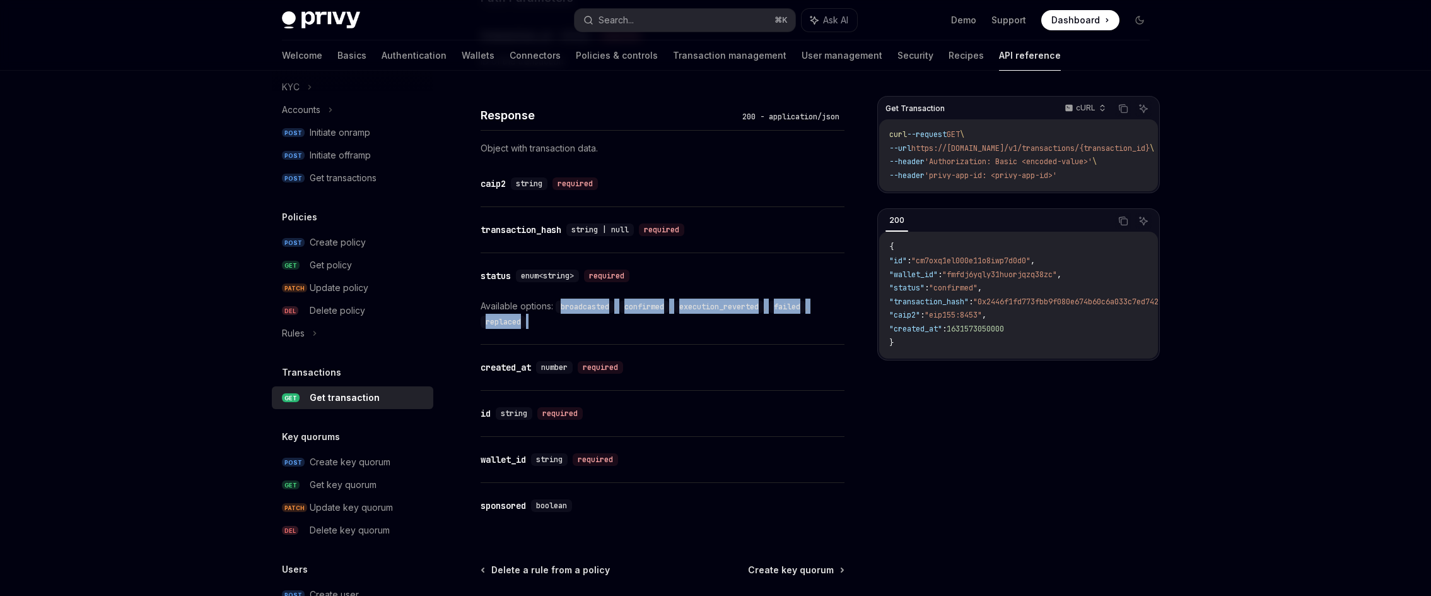
drag, startPoint x: 645, startPoint y: 317, endPoint x: 557, endPoint y: 308, distance: 88.8
click at [557, 308] on div "Available options: broadcasted , confirmed , execution_reverted , failed , repl…" at bounding box center [663, 313] width 364 height 30
copy div "broadcasted , confirmed , execution_reverted , failed , replaced"
